Goal: Task Accomplishment & Management: Use online tool/utility

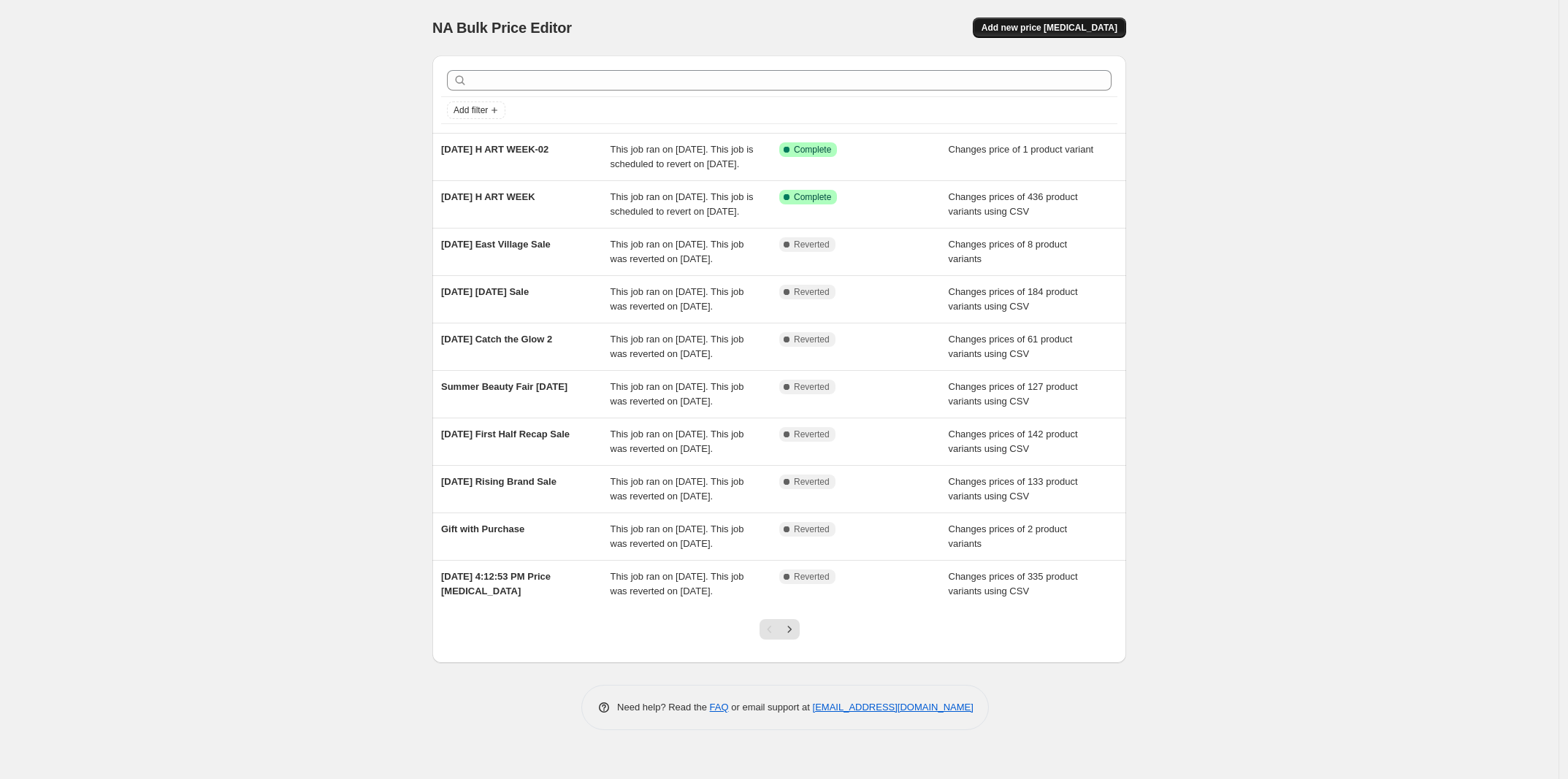
click at [1081, 25] on span "Add new price [MEDICAL_DATA]" at bounding box center [1049, 28] width 136 height 11
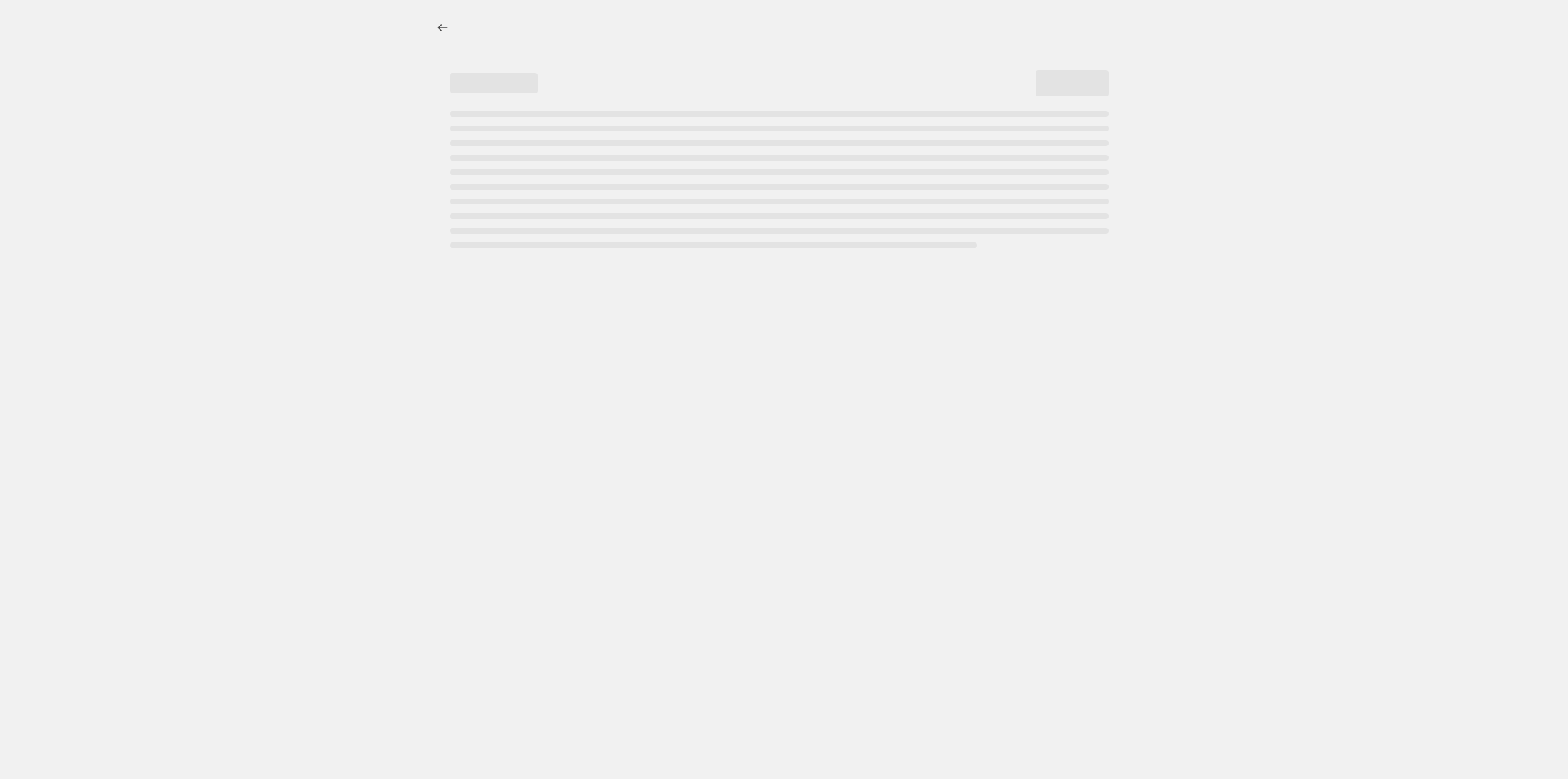
select select "percentage"
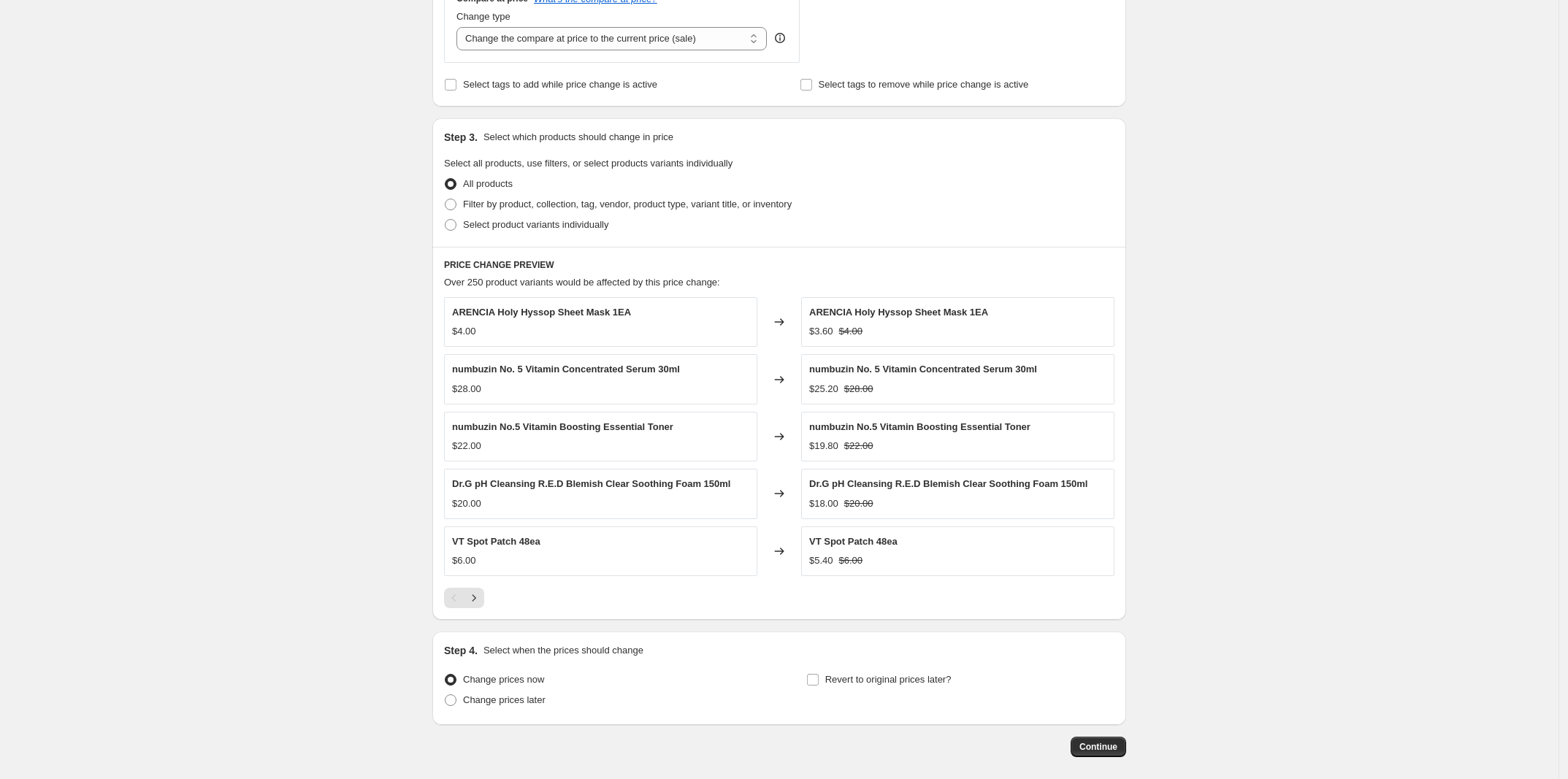
scroll to position [568, 0]
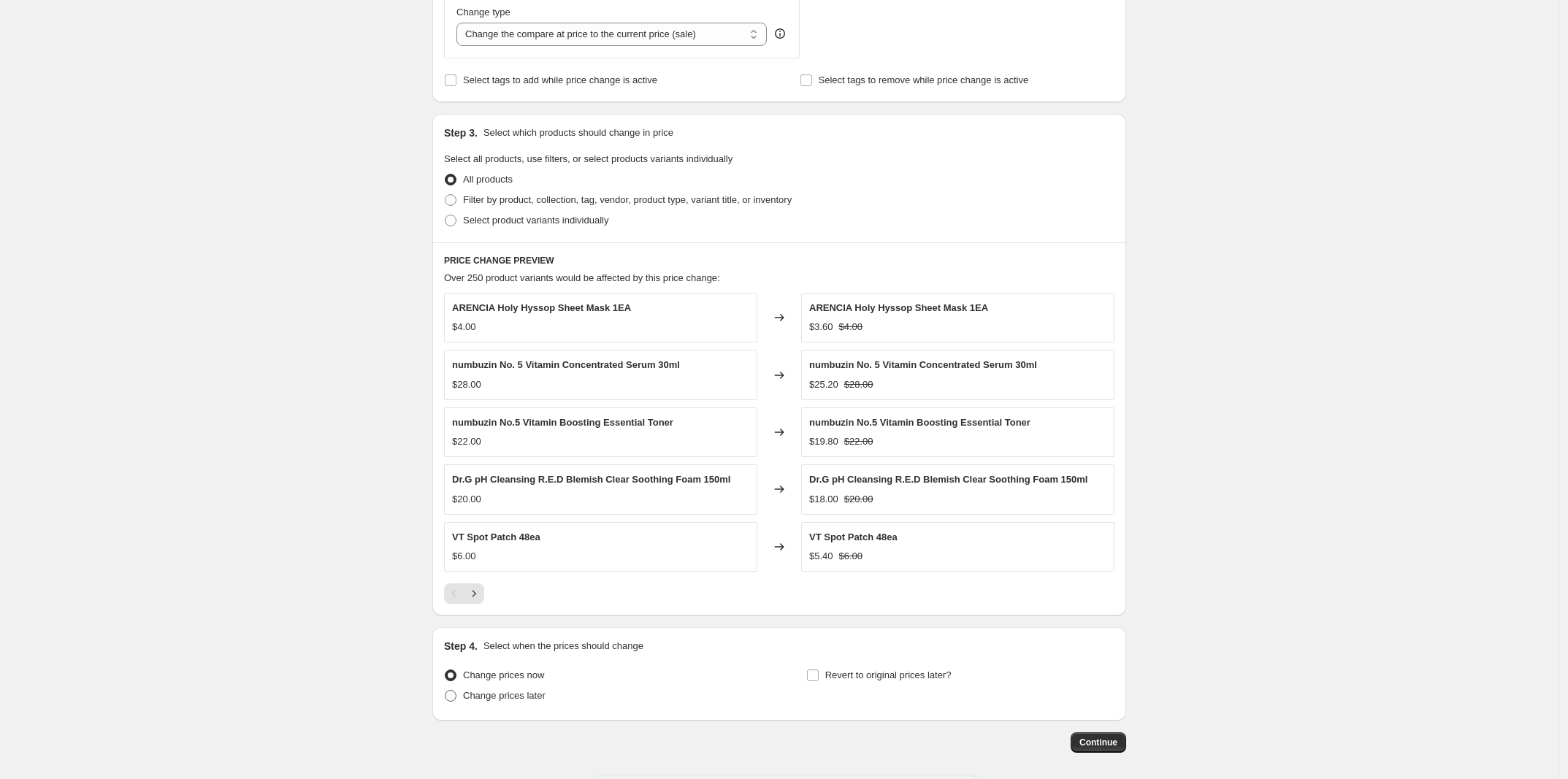
click at [536, 694] on span "Change prices later" at bounding box center [504, 695] width 83 height 11
click at [446, 691] on input "Change prices later" at bounding box center [445, 690] width 1 height 1
radio input "true"
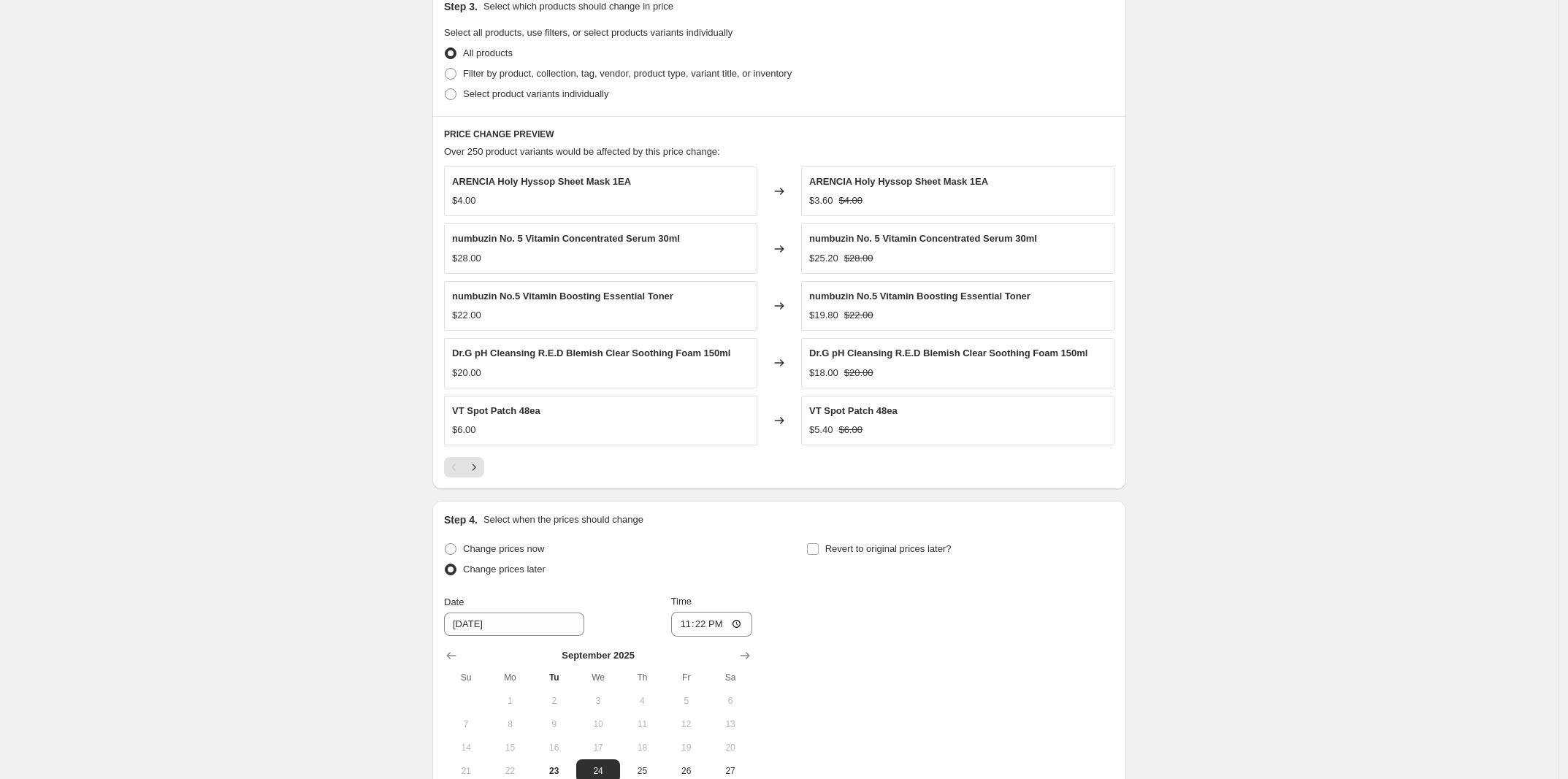
scroll to position [751, 0]
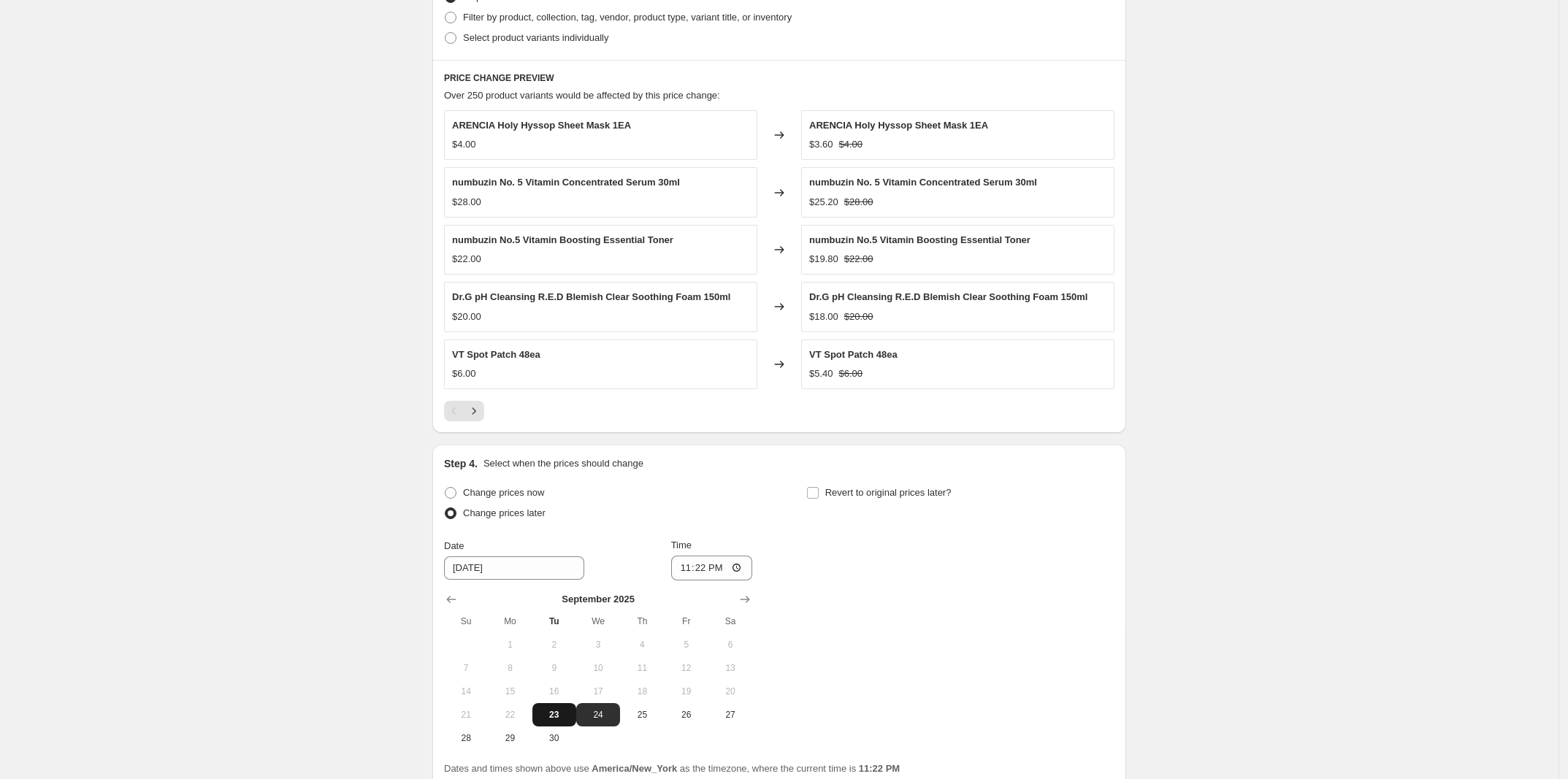
click at [556, 723] on button "23" at bounding box center [554, 714] width 44 height 24
type input "[DATE]"
click at [881, 482] on div "Step 4. Select when the prices should change Change prices now Change prices la…" at bounding box center [779, 616] width 670 height 320
click at [880, 489] on span "Revert to original prices later?" at bounding box center [889, 492] width 127 height 11
click at [819, 489] on input "Revert to original prices later?" at bounding box center [812, 493] width 11 height 11
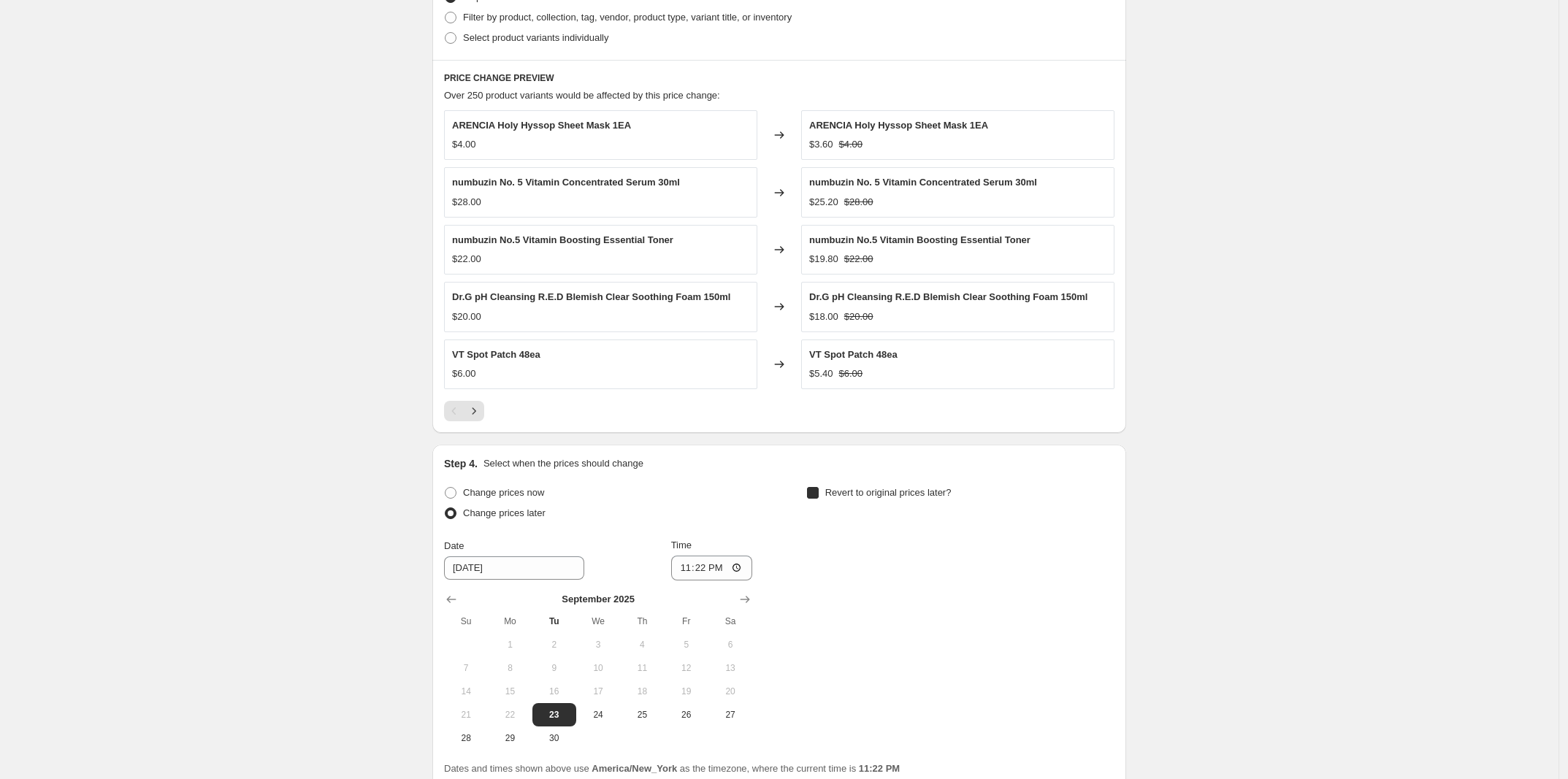
checkbox input "true"
click at [864, 732] on button "29" at bounding box center [872, 738] width 44 height 24
type input "[DATE]"
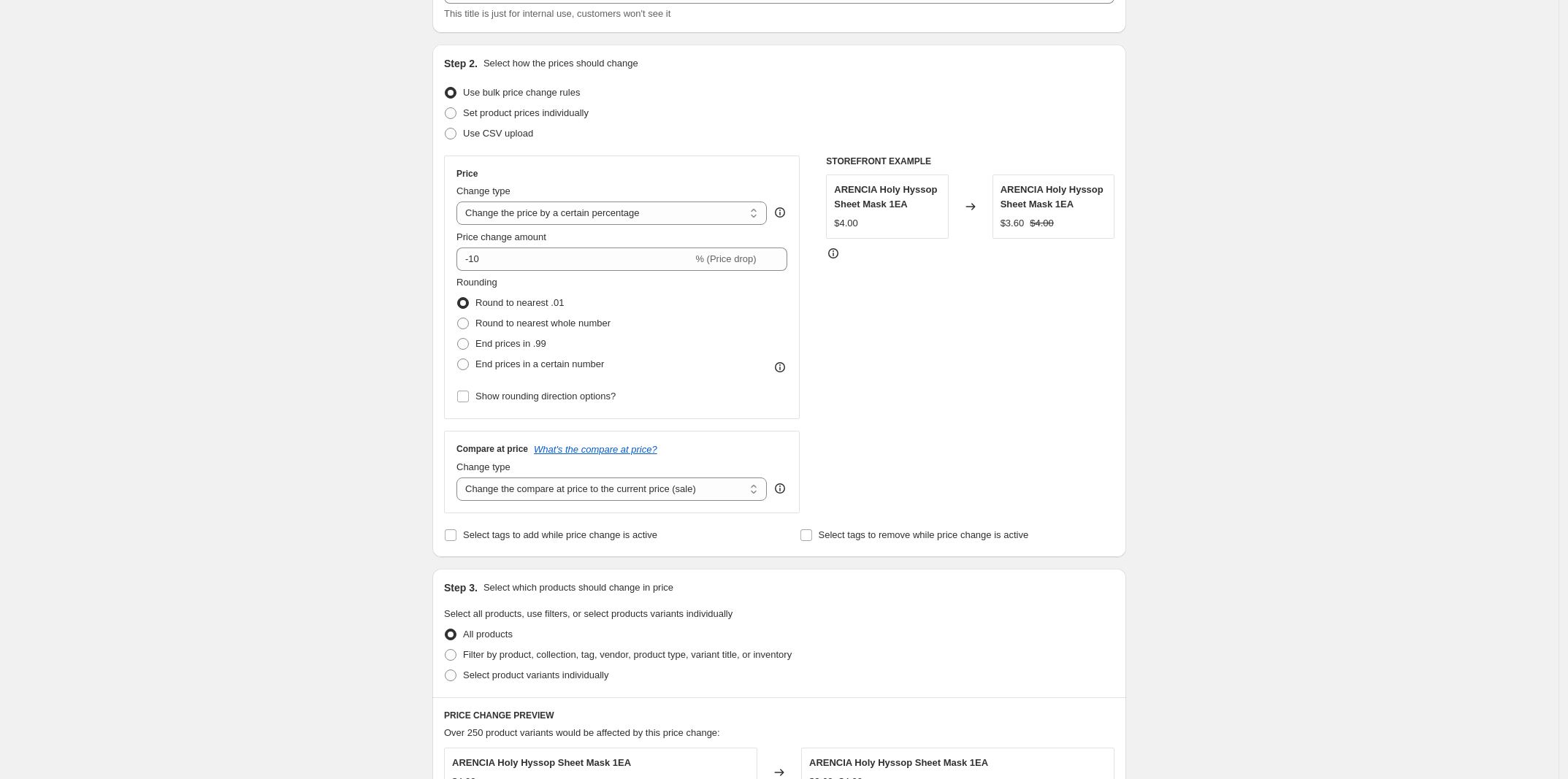
scroll to position [143, 0]
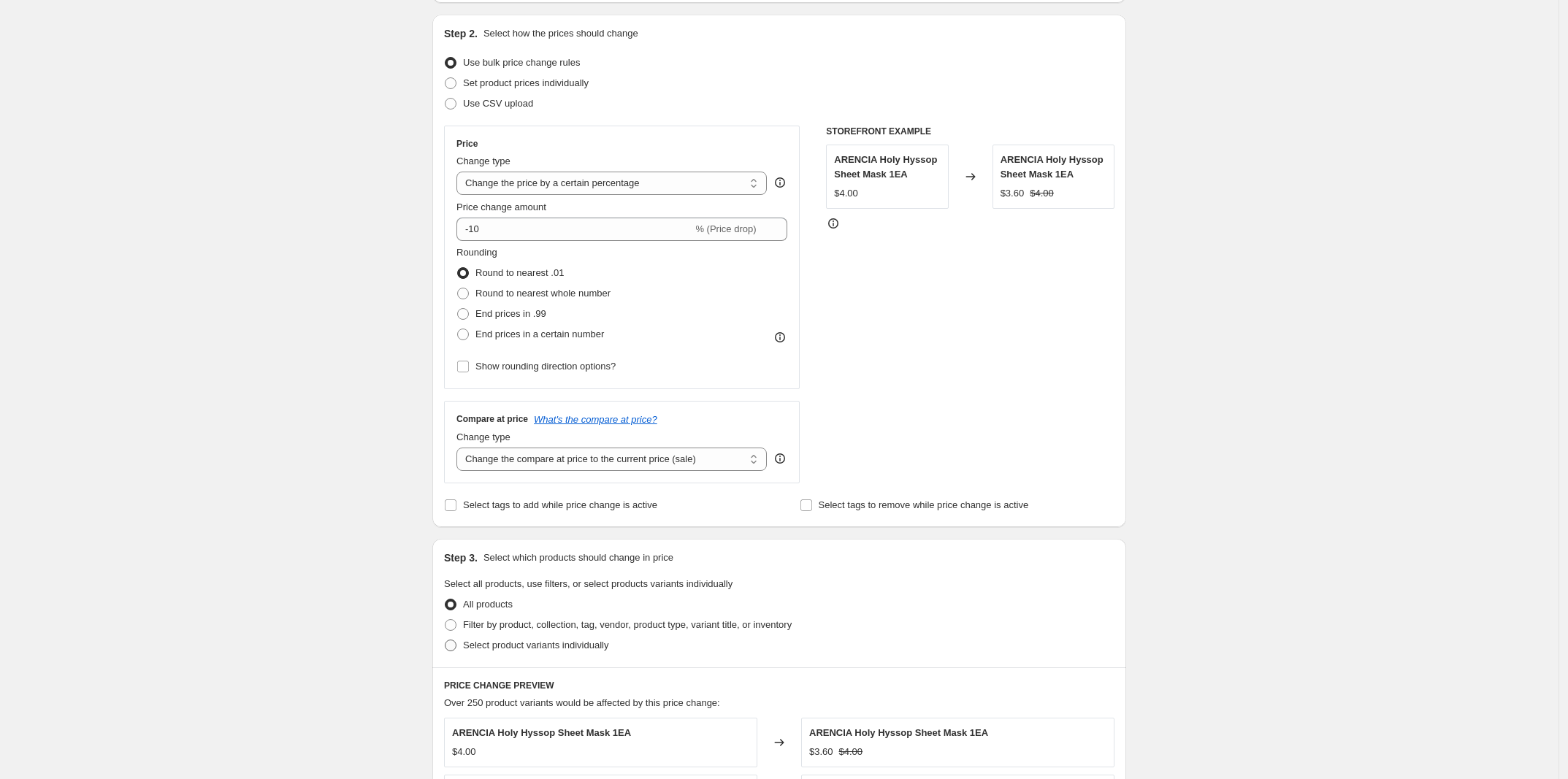
click at [575, 642] on span "Select product variants individually" at bounding box center [535, 644] width 145 height 11
click at [446, 640] on input "Select product variants individually" at bounding box center [445, 639] width 1 height 1
radio input "true"
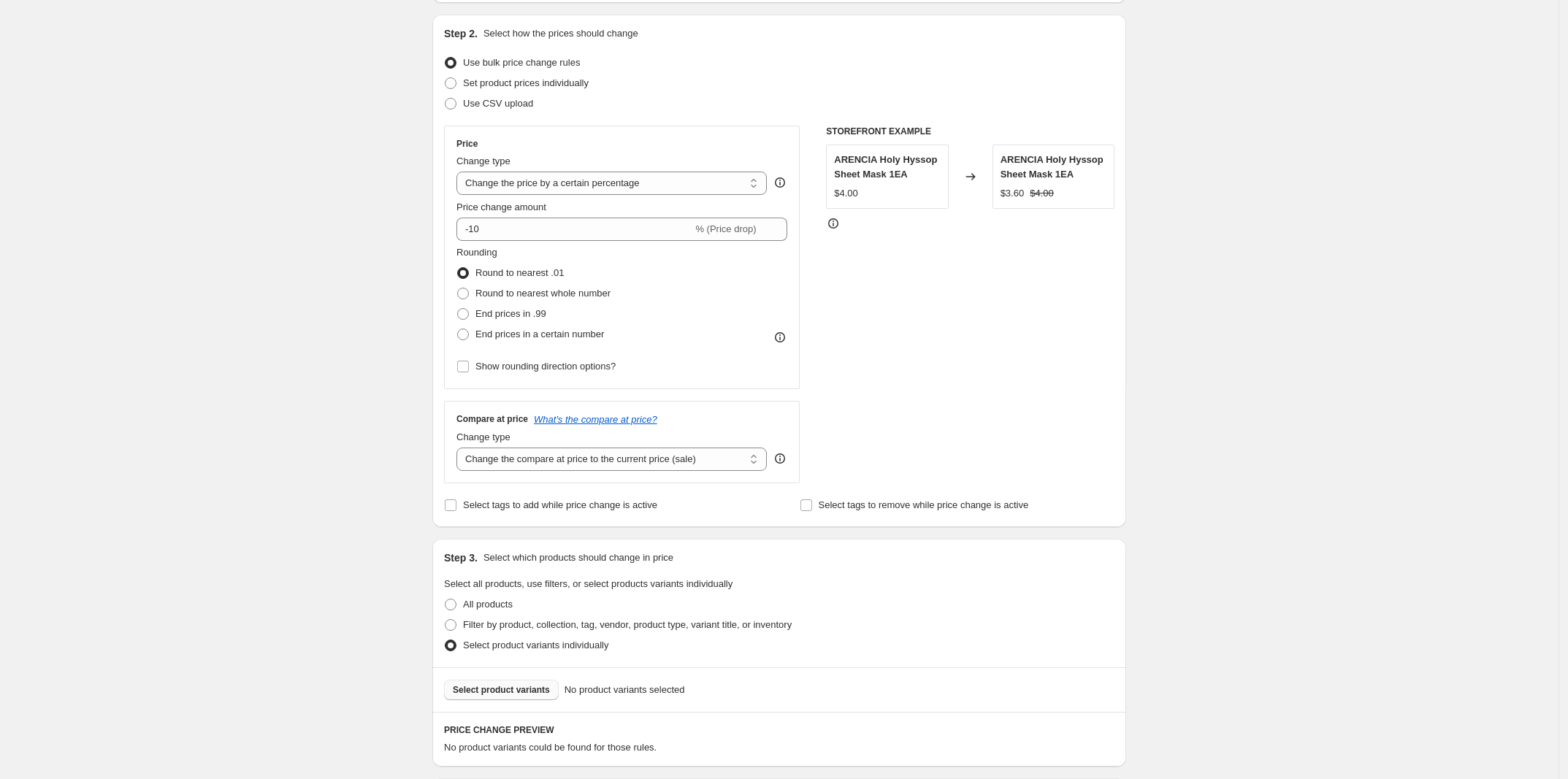
click at [524, 692] on span "Select product variants" at bounding box center [502, 690] width 97 height 11
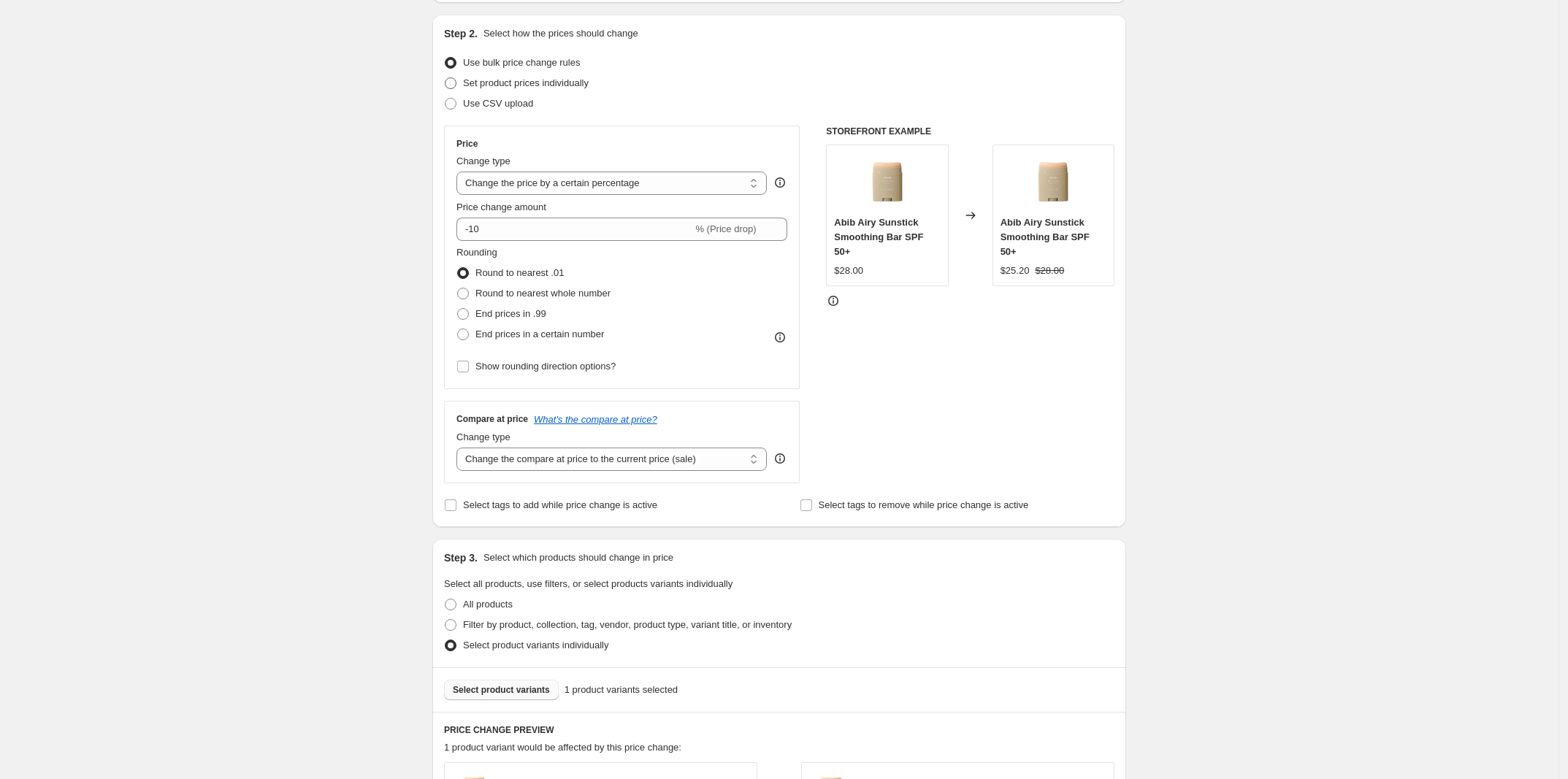
click at [561, 77] on span "Set product prices individually" at bounding box center [525, 82] width 126 height 11
click at [446, 77] on input "Set product prices individually" at bounding box center [445, 77] width 1 height 1
radio input "true"
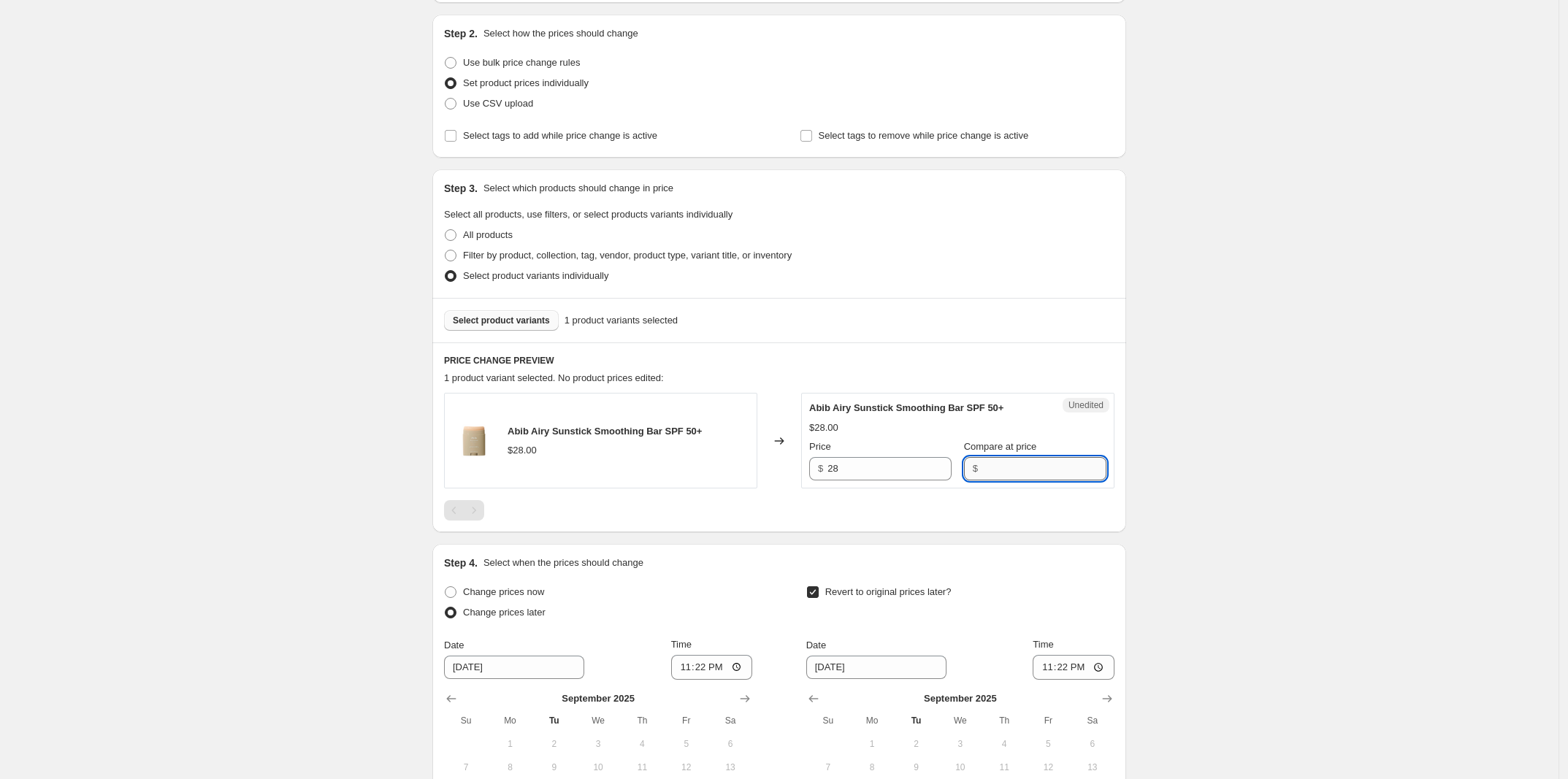
click at [1002, 468] on input "Compare at price" at bounding box center [1044, 468] width 124 height 24
type input "28"
drag, startPoint x: 898, startPoint y: 467, endPoint x: 724, endPoint y: 487, distance: 175.1
click at [724, 487] on div "Abib Airy Sunstick Smoothing Bar SPF 50+ $28.00 Changed to Success Edited Abib …" at bounding box center [779, 441] width 670 height 96
type input "14"
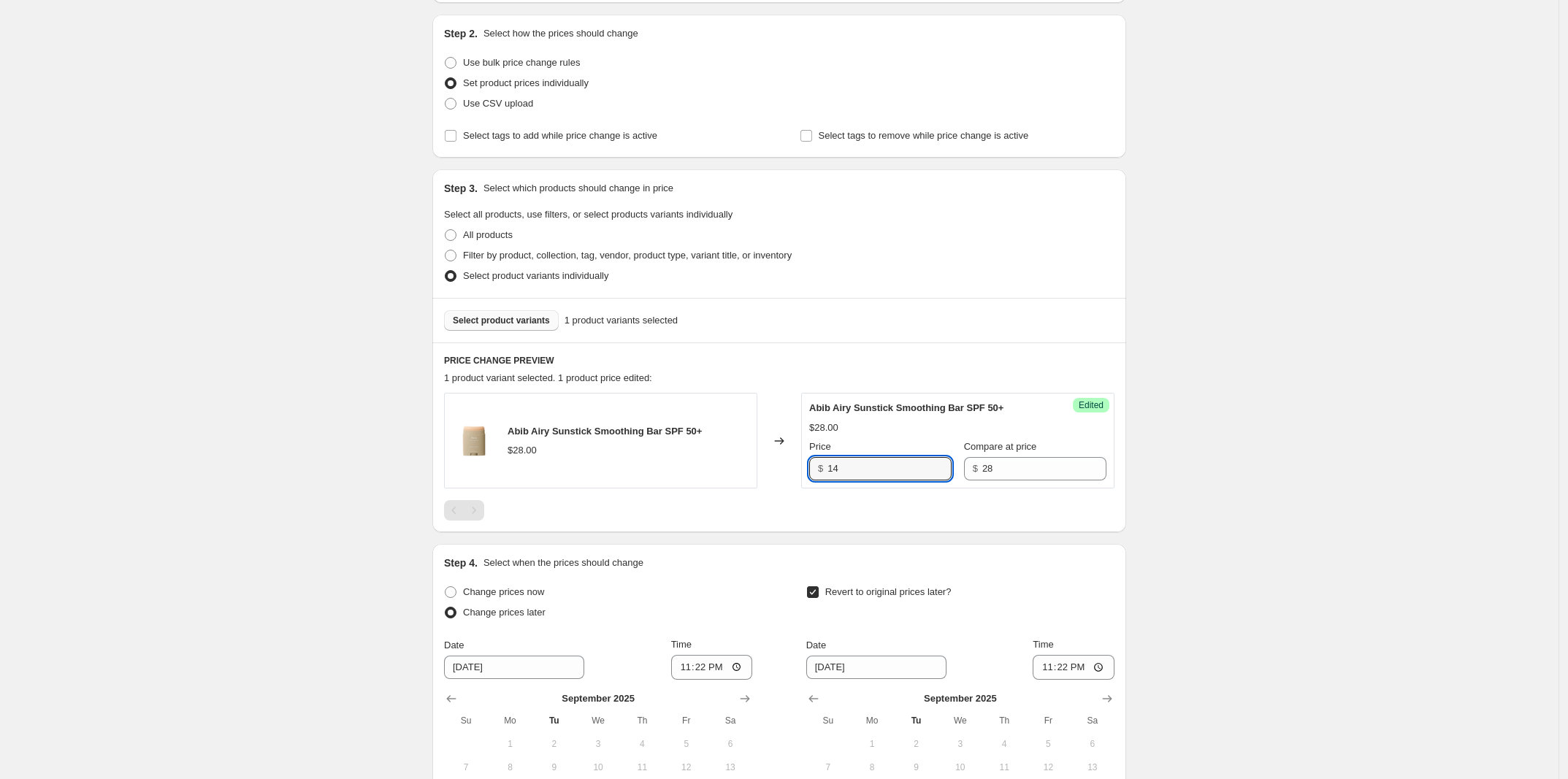
click at [1471, 273] on div "Create new price [MEDICAL_DATA]. This page is ready Create new price [MEDICAL_D…" at bounding box center [779, 433] width 1558 height 1151
click at [639, 135] on span "Select tags to add while price change is active" at bounding box center [559, 135] width 194 height 11
click at [456, 135] on input "Select tags to add while price change is active" at bounding box center [450, 136] width 11 height 11
checkbox input "true"
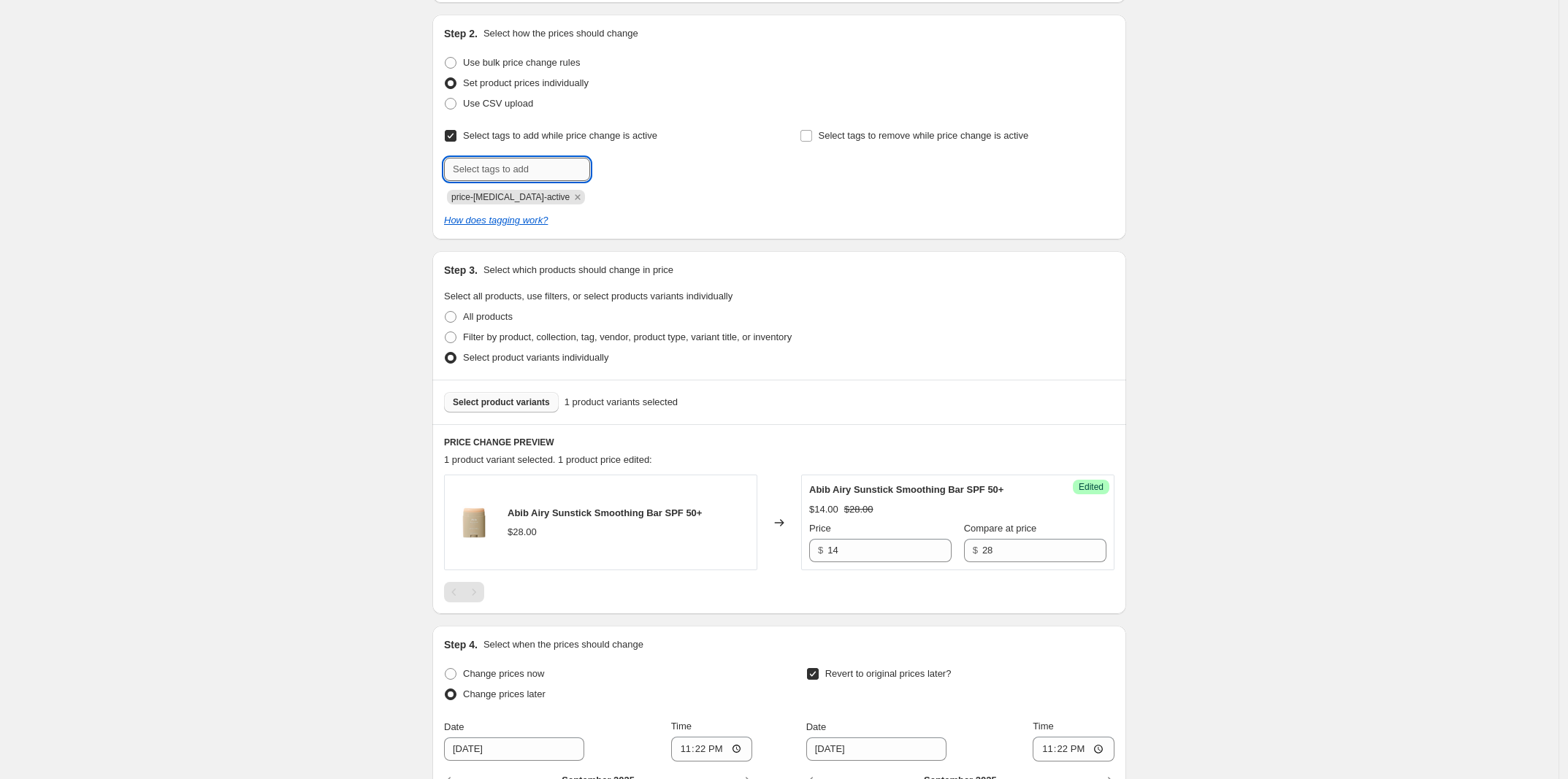
click at [549, 164] on input "text" at bounding box center [517, 169] width 146 height 24
click at [558, 171] on input "[DATE]" at bounding box center [517, 169] width 146 height 24
paste input "H ART WEEK"
type input "[DATE] H ART WEEK"
click at [656, 167] on span "[DATE] H..." at bounding box center [645, 168] width 45 height 11
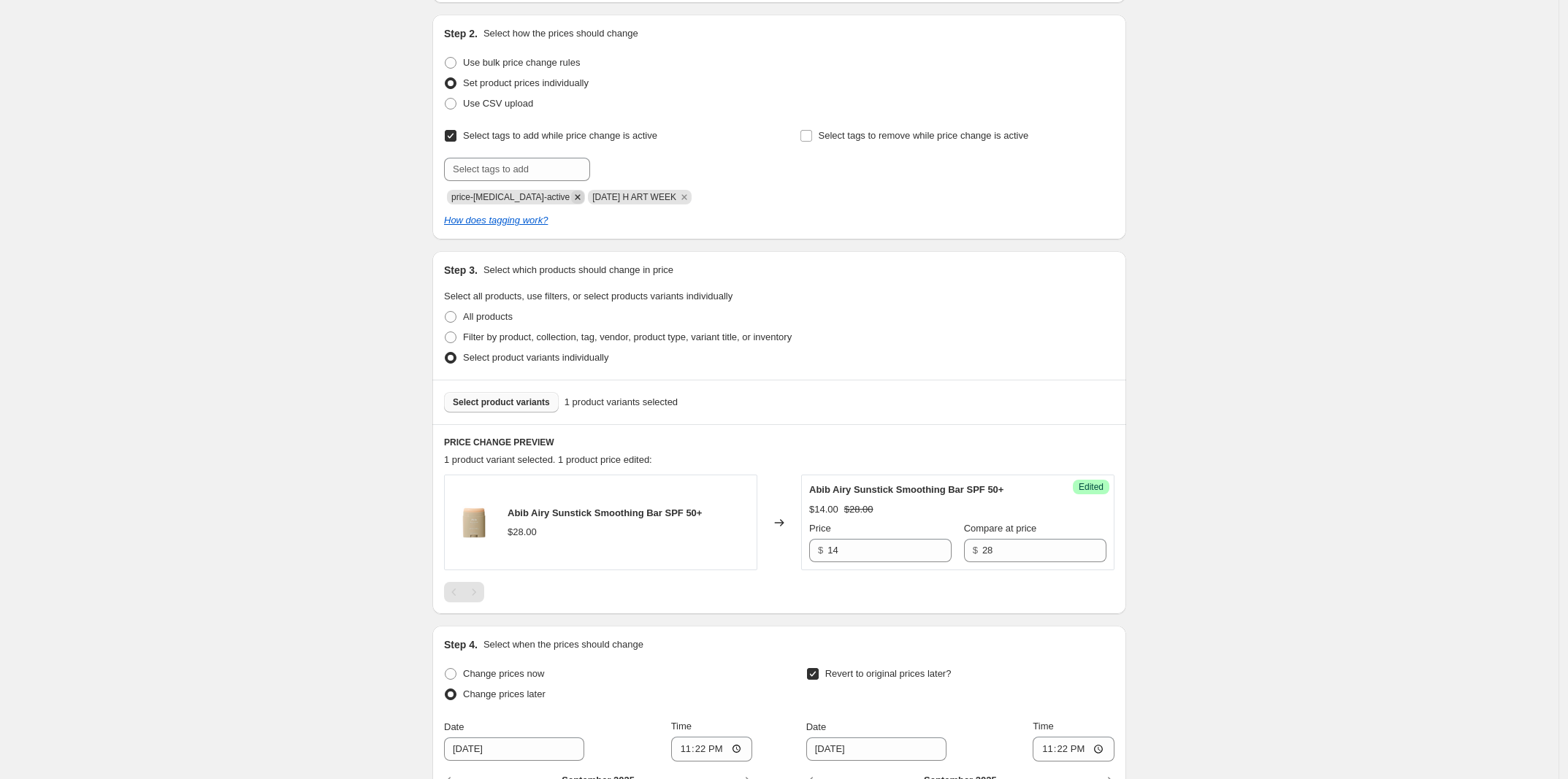
click at [571, 194] on icon "Remove price-change-job-active" at bounding box center [578, 197] width 13 height 13
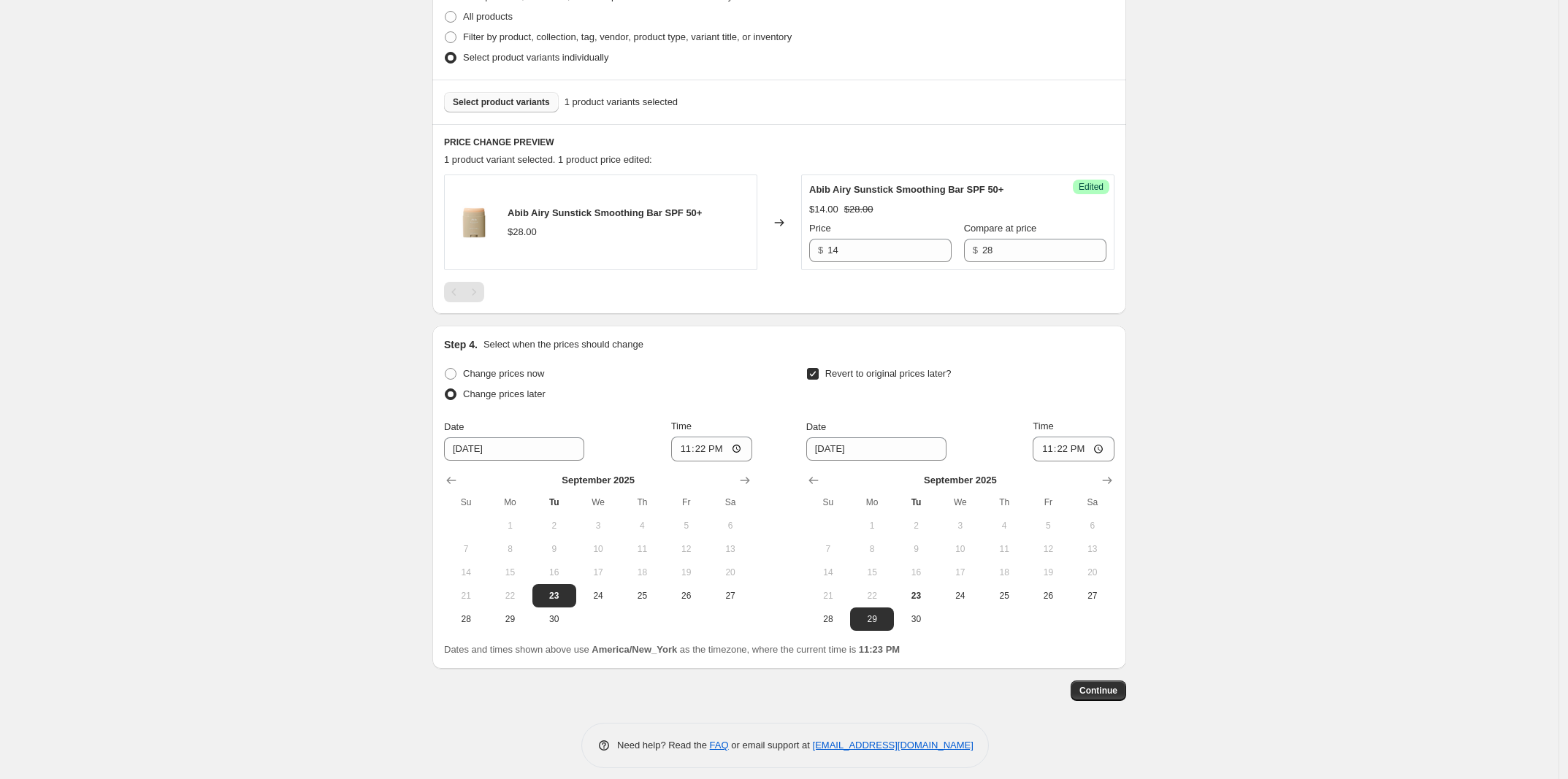
scroll to position [445, 0]
click at [1107, 690] on span "Continue" at bounding box center [1098, 688] width 38 height 11
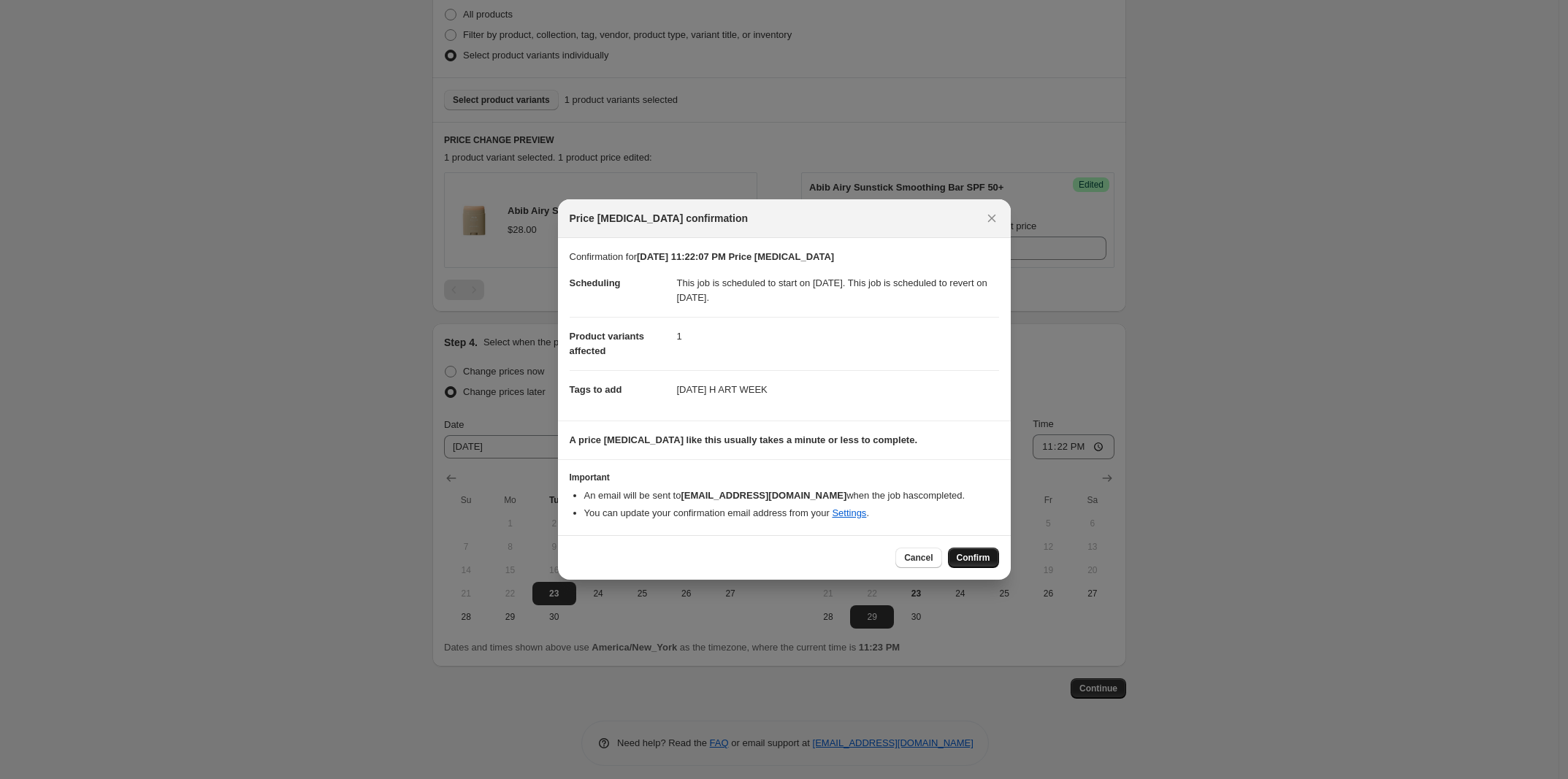
click at [964, 556] on span "Confirm" at bounding box center [973, 557] width 33 height 11
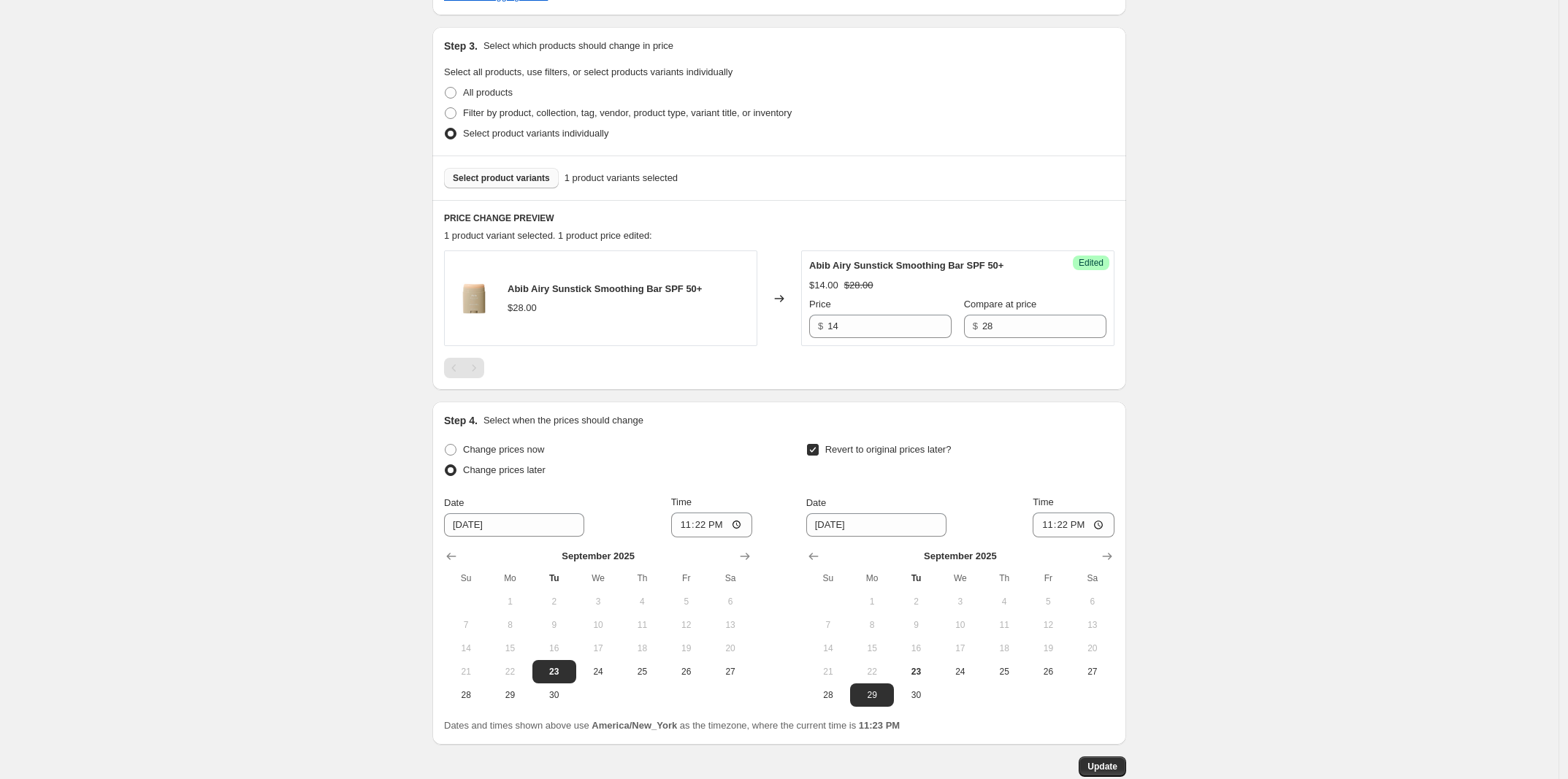
scroll to position [464, 0]
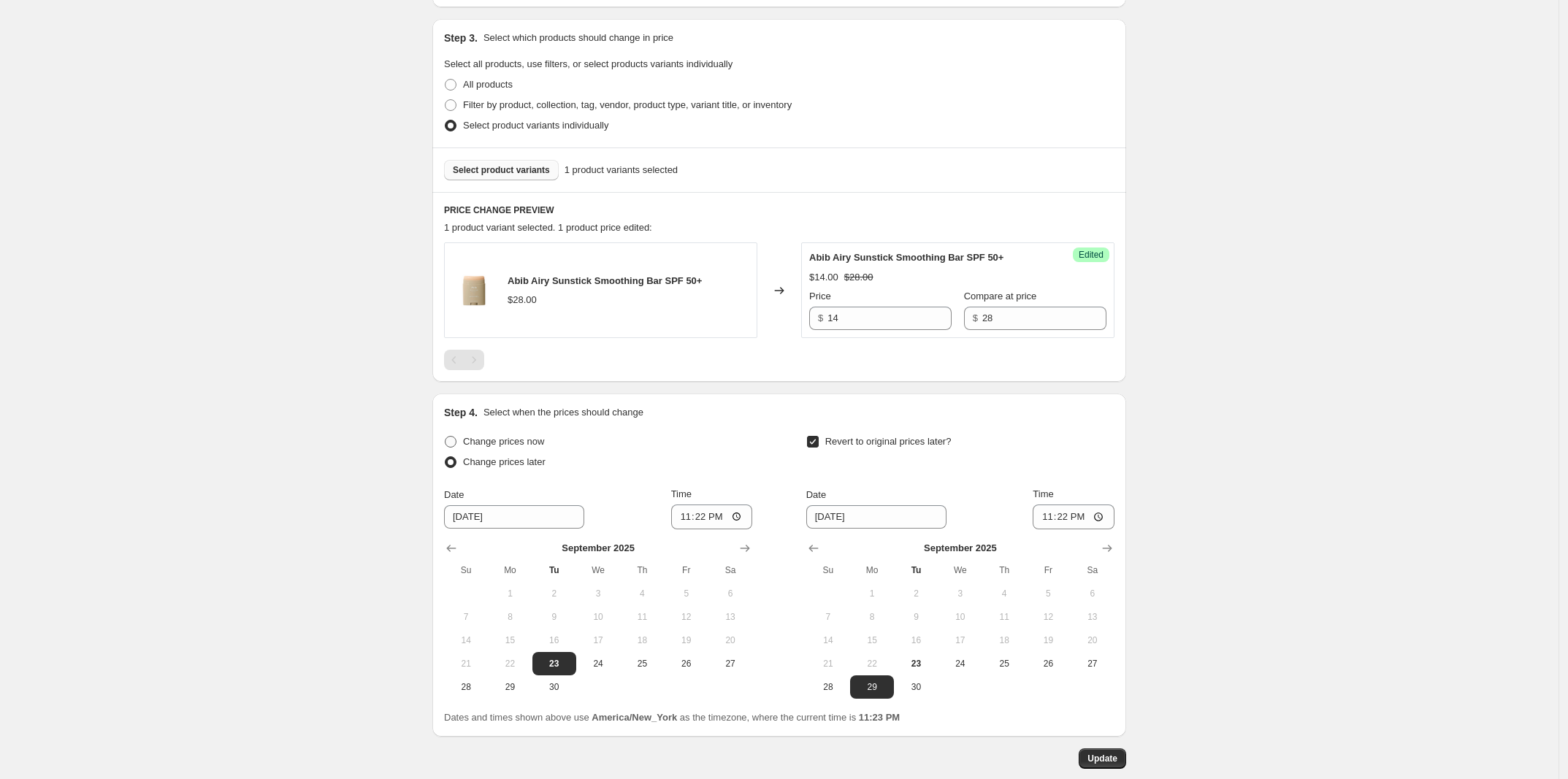
click at [530, 439] on span "Change prices now" at bounding box center [503, 441] width 81 height 11
click at [446, 437] on input "Change prices now" at bounding box center [445, 436] width 1 height 1
radio input "true"
click at [1136, 762] on div "[DATE] 11:22:07 PM Price [MEDICAL_DATA]. This page is ready [DATE] 11:22:07 PM …" at bounding box center [779, 196] width 729 height 1322
click at [1132, 762] on div "[DATE] 11:22:07 PM Price [MEDICAL_DATA]. This page is ready [DATE] 11:22:07 PM …" at bounding box center [779, 196] width 729 height 1322
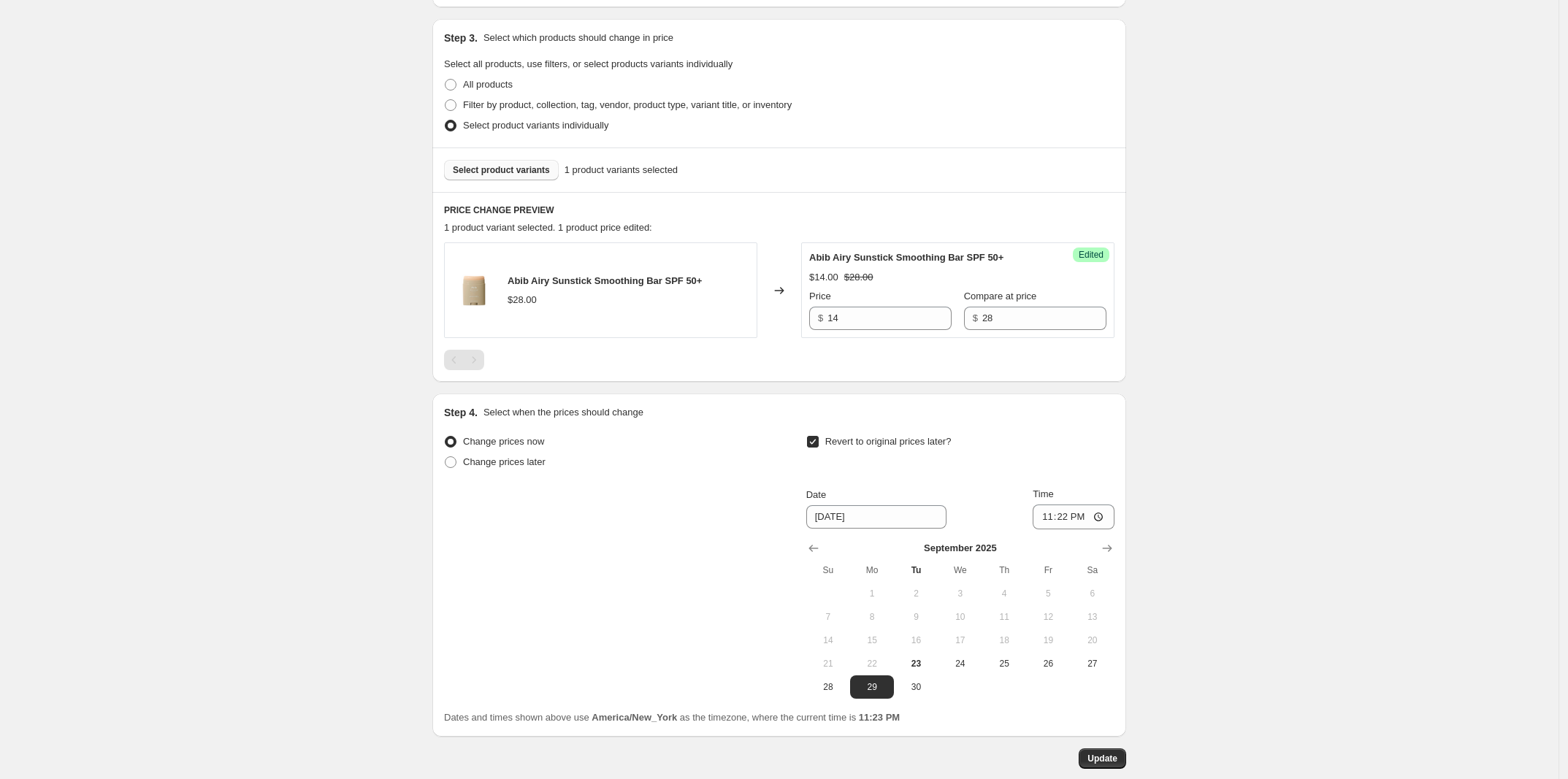
click at [1132, 762] on div "[DATE] 11:22:07 PM Price [MEDICAL_DATA]. This page is ready [DATE] 11:22:07 PM …" at bounding box center [779, 196] width 729 height 1322
click at [1122, 762] on button "Update" at bounding box center [1102, 758] width 47 height 20
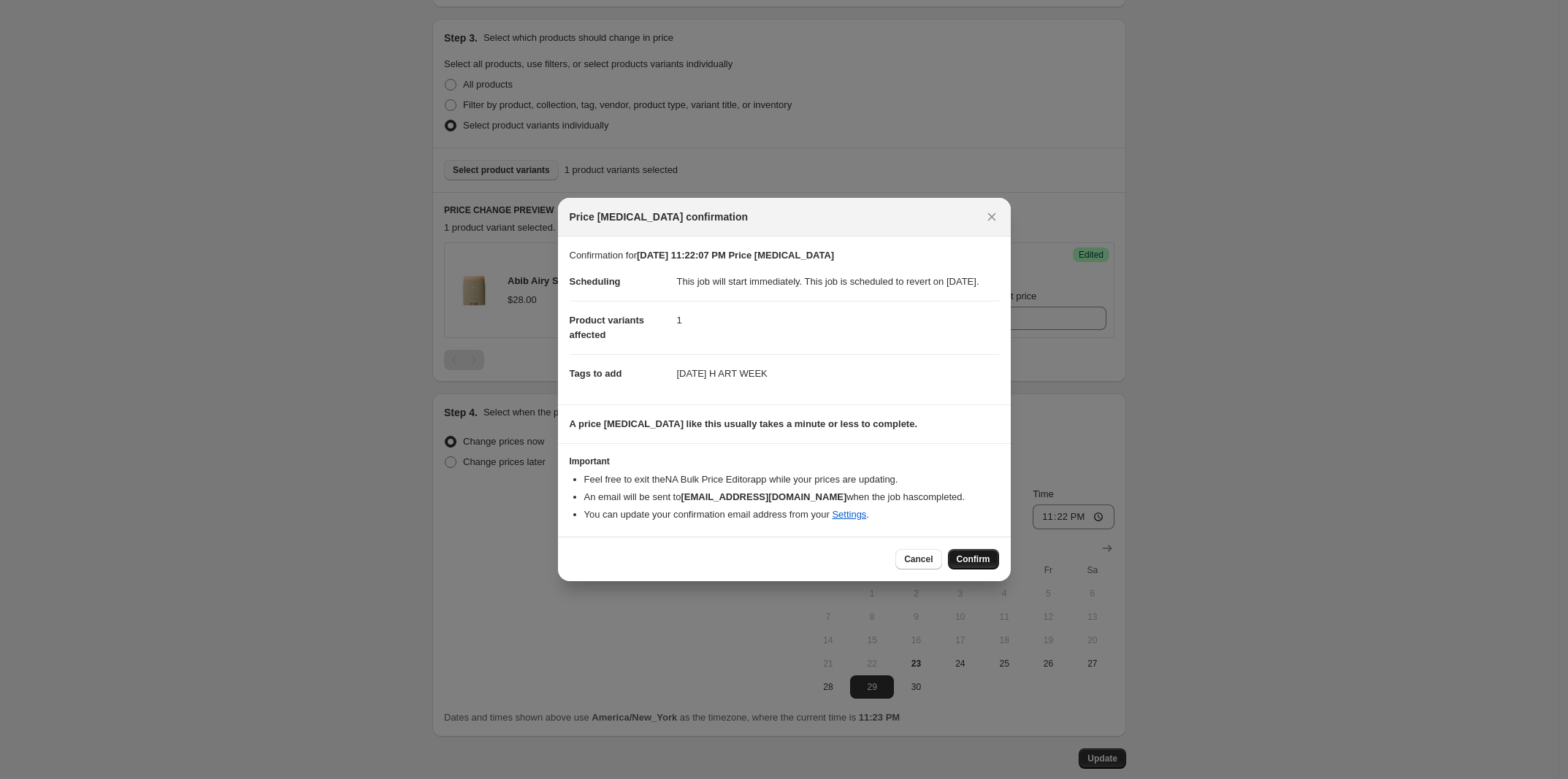
click at [950, 566] on button "Confirm" at bounding box center [973, 559] width 51 height 20
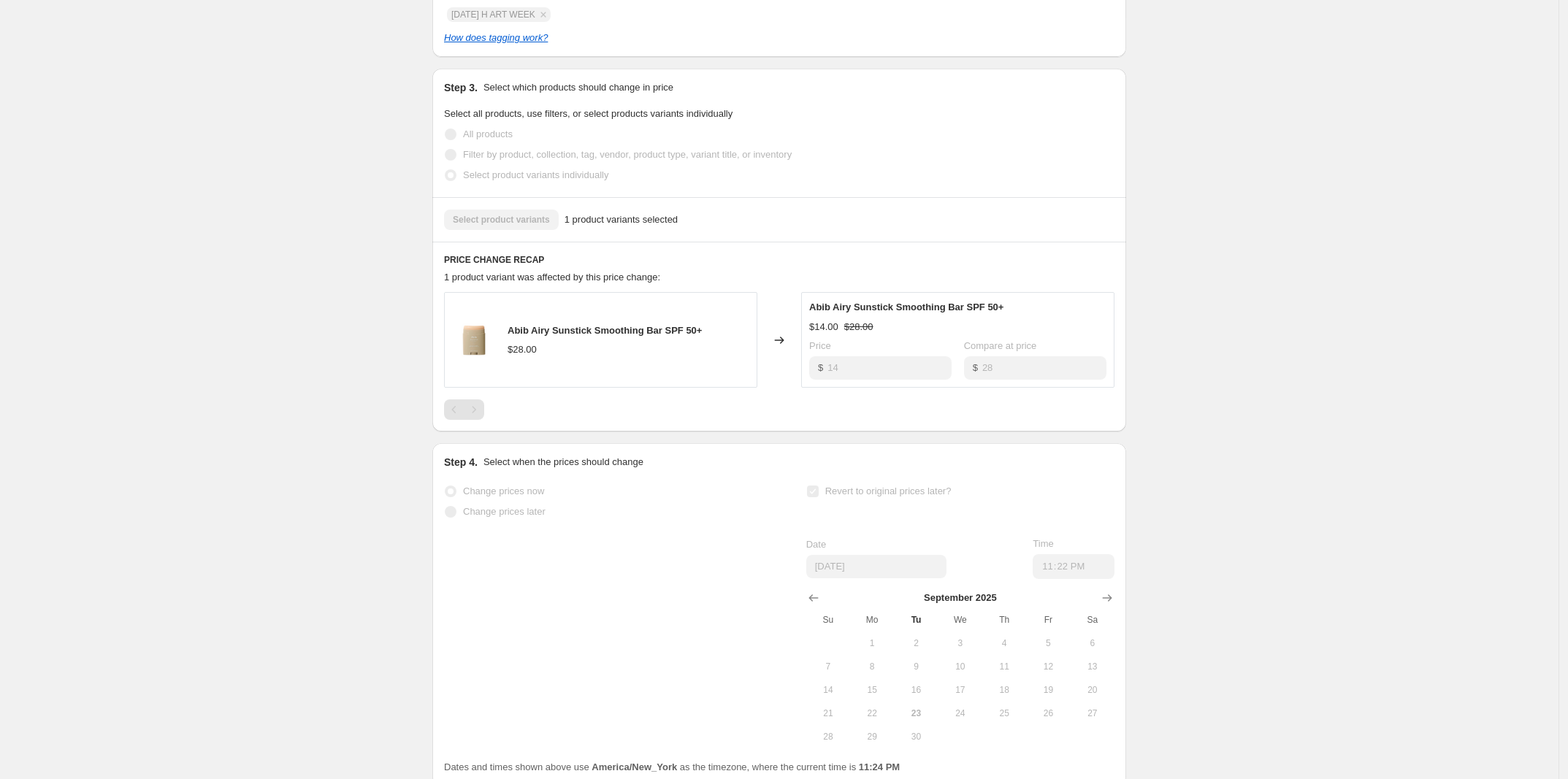
scroll to position [0, 0]
